Goal: Task Accomplishment & Management: Manage account settings

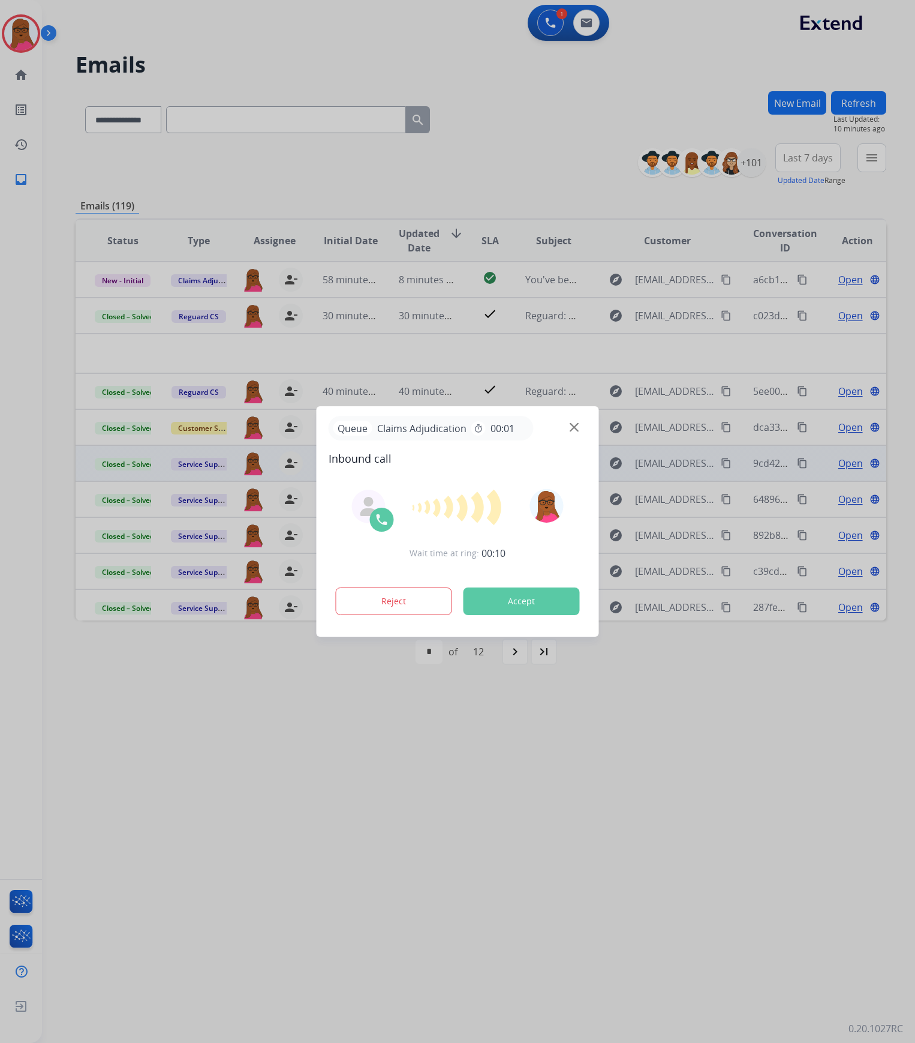
select select "**********"
drag, startPoint x: 0, startPoint y: 0, endPoint x: 492, endPoint y: 594, distance: 771.1
click at [492, 594] on button "Accept" at bounding box center [522, 601] width 116 height 28
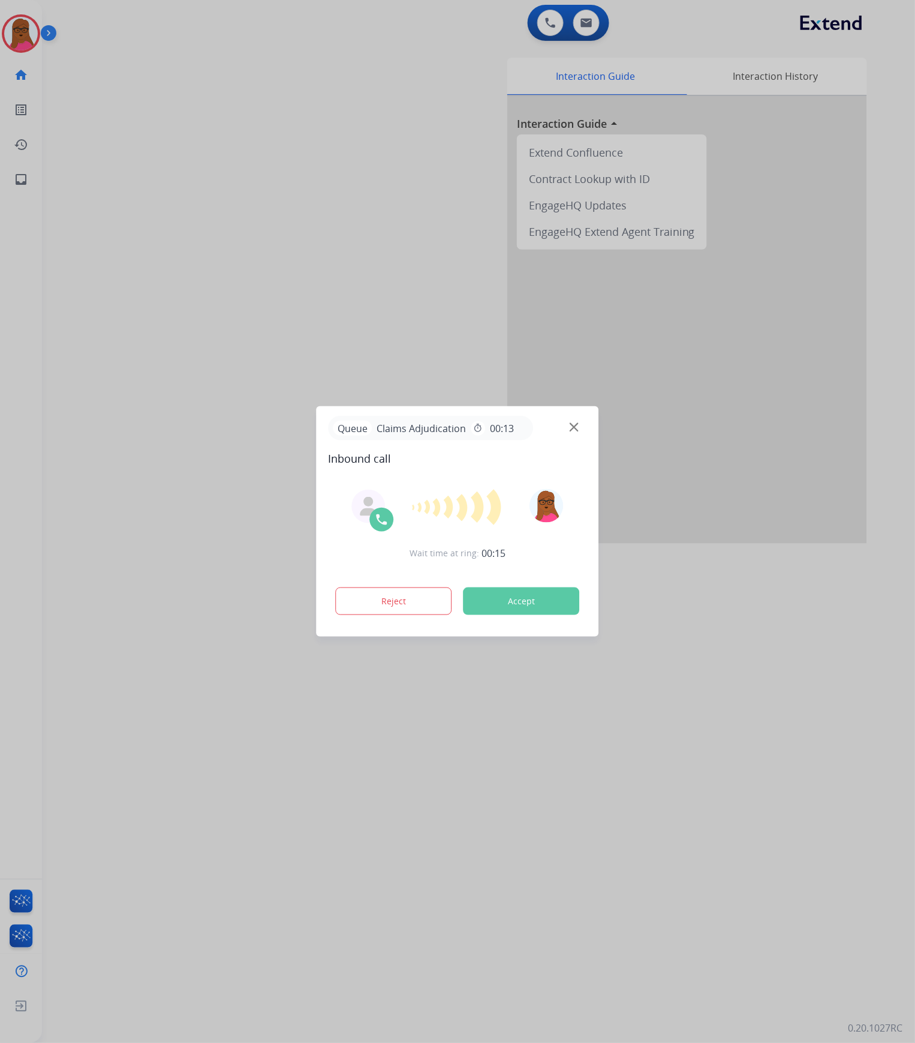
click at [552, 613] on button "Accept" at bounding box center [522, 601] width 116 height 28
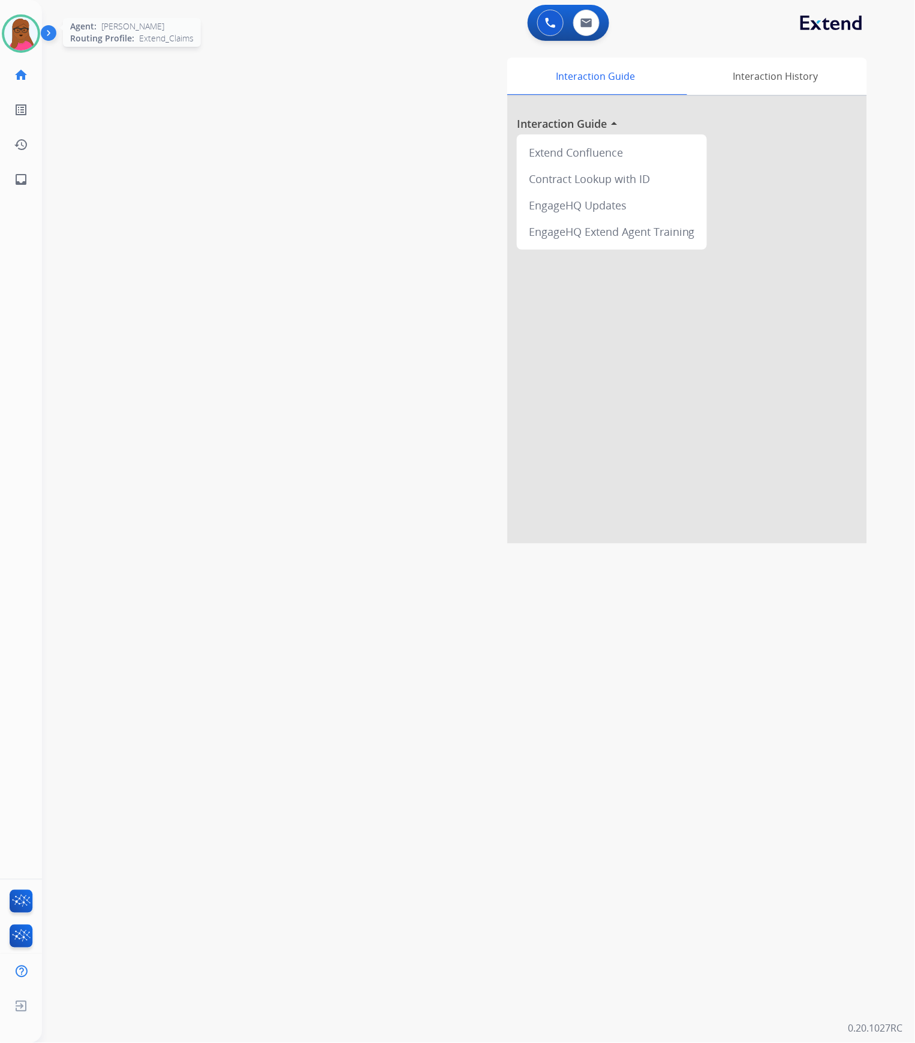
click at [18, 32] on img at bounding box center [21, 34] width 34 height 34
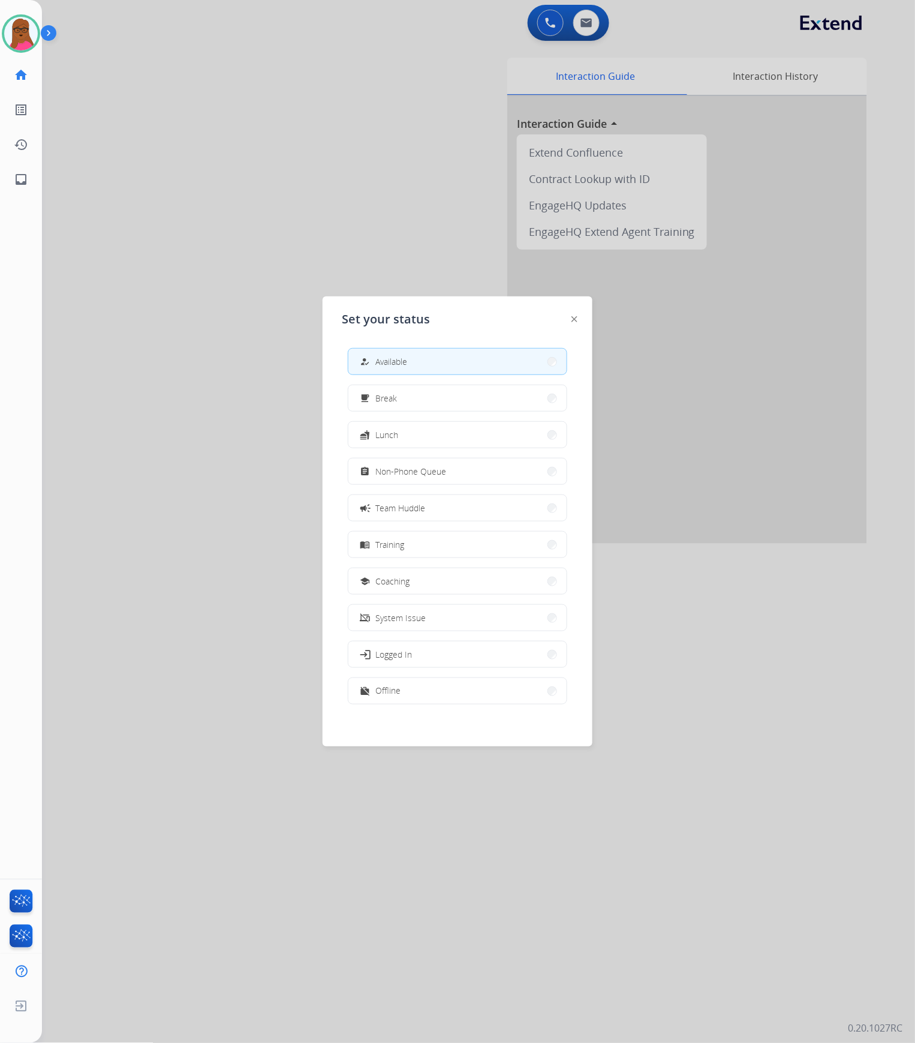
drag, startPoint x: 523, startPoint y: 376, endPoint x: 456, endPoint y: 358, distance: 69.6
click at [456, 358] on button "how_to_reg Available" at bounding box center [458, 362] width 218 height 26
